Goal: Navigation & Orientation: Understand site structure

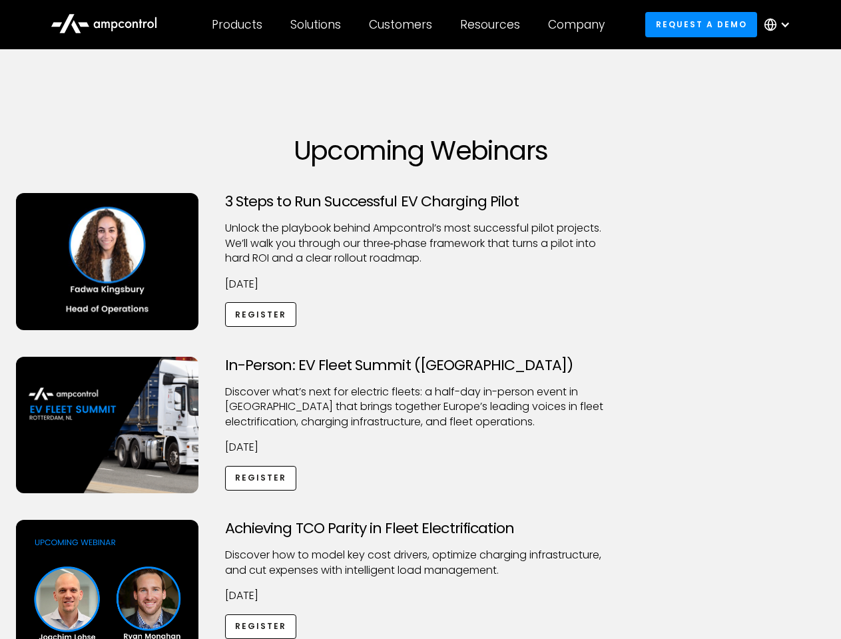
click at [410, 25] on div "Customers" at bounding box center [400, 24] width 63 height 15
click at [236, 25] on div "Products" at bounding box center [237, 24] width 51 height 15
click at [316, 25] on div "Solutions" at bounding box center [315, 24] width 51 height 15
click at [403, 25] on div "Customers" at bounding box center [400, 24] width 63 height 15
click at [493, 25] on div "Resources" at bounding box center [490, 24] width 60 height 15
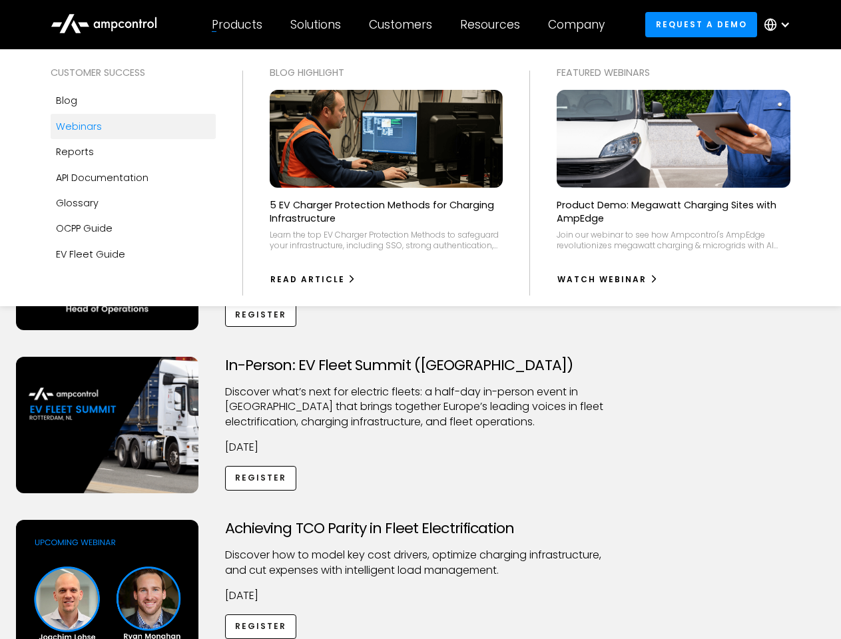
click at [581, 25] on div "Company" at bounding box center [576, 24] width 57 height 15
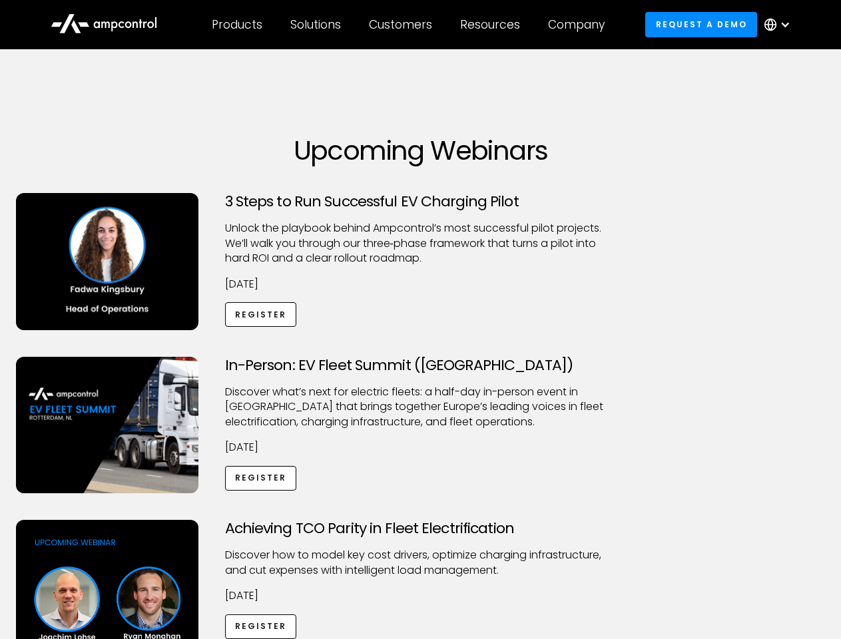
click at [781, 25] on div at bounding box center [785, 24] width 11 height 11
